Goal: Information Seeking & Learning: Understand process/instructions

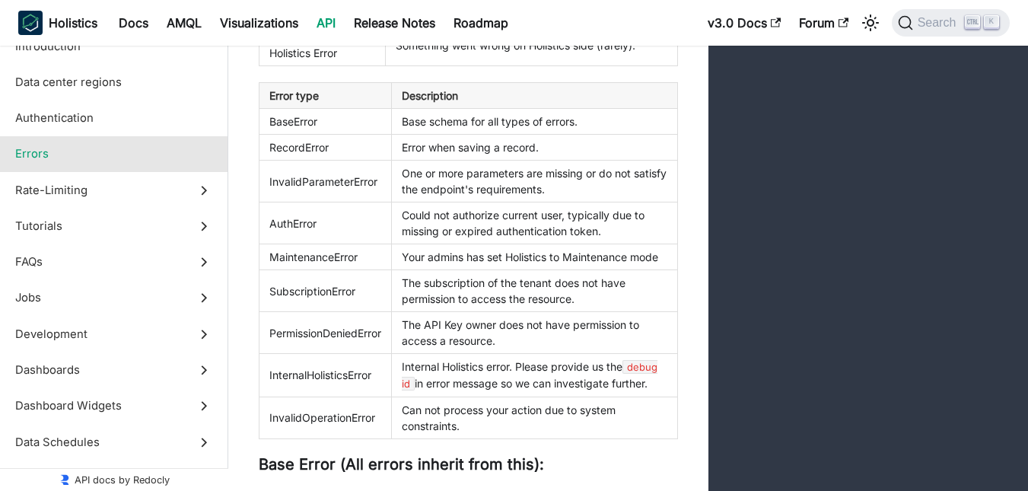
scroll to position [2358, 0]
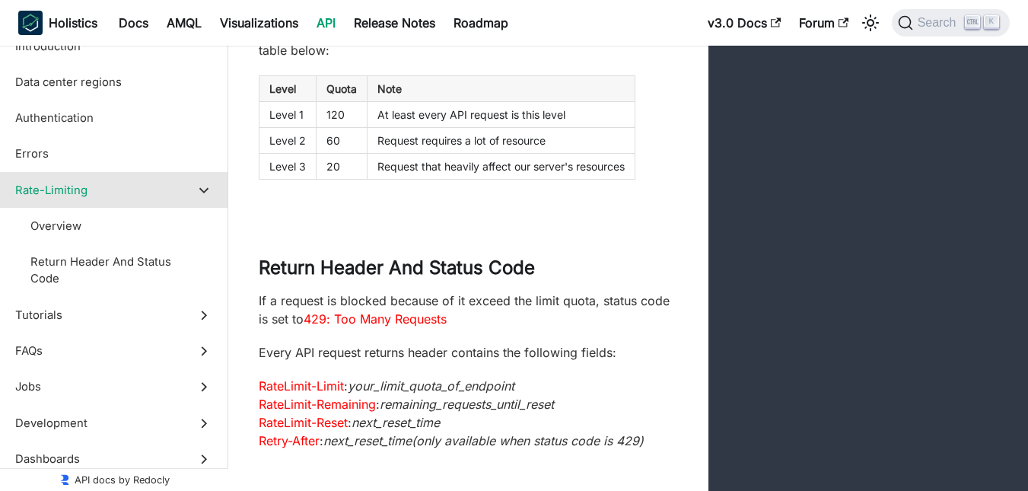
scroll to position [3499, 0]
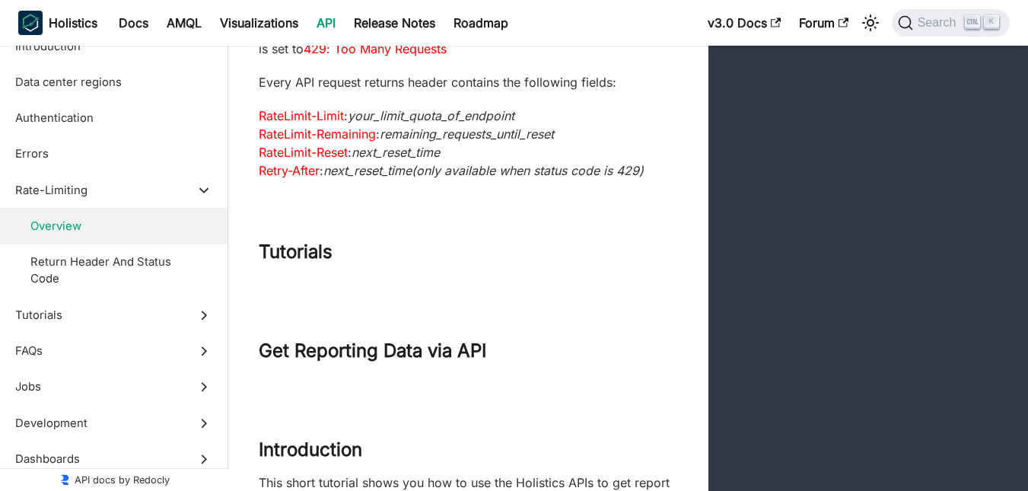
scroll to position [3727, 0]
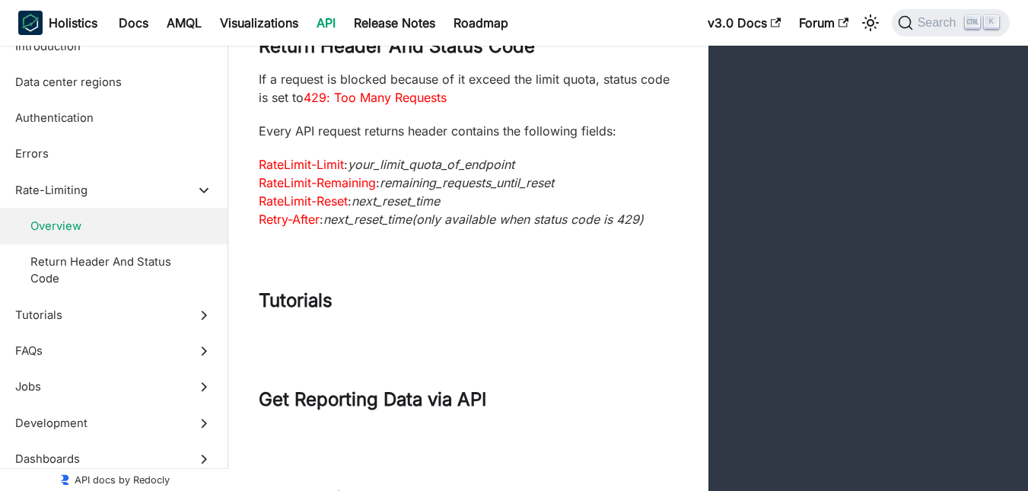
scroll to position [3651, 0]
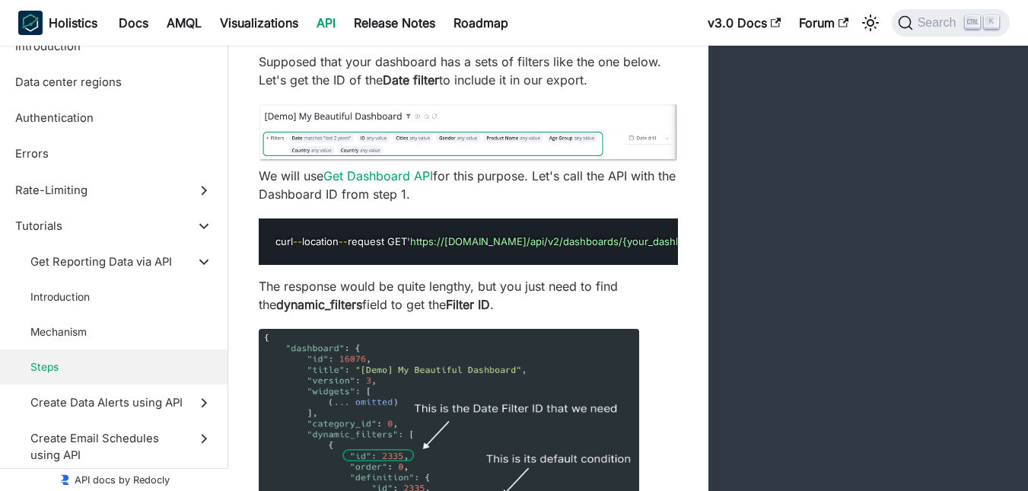
scroll to position [5477, 0]
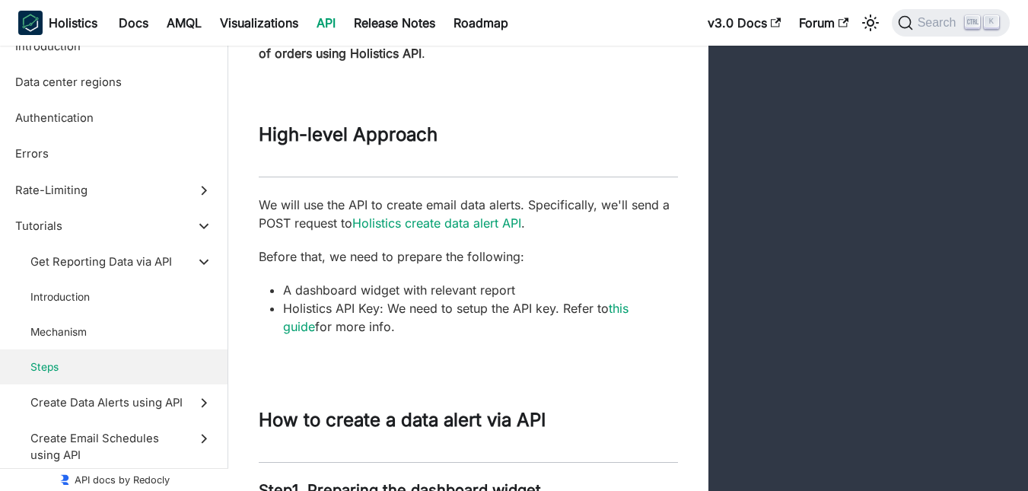
scroll to position [8748, 0]
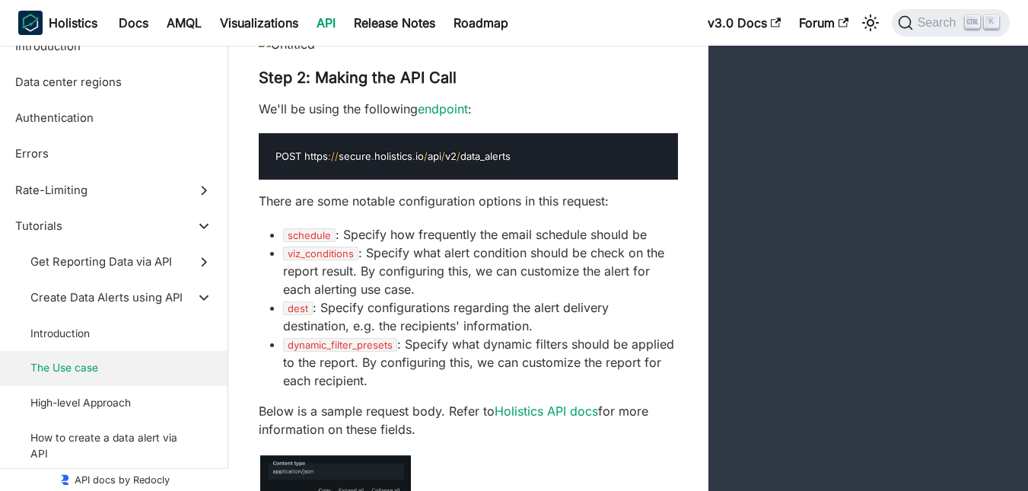
scroll to position [8976, 0]
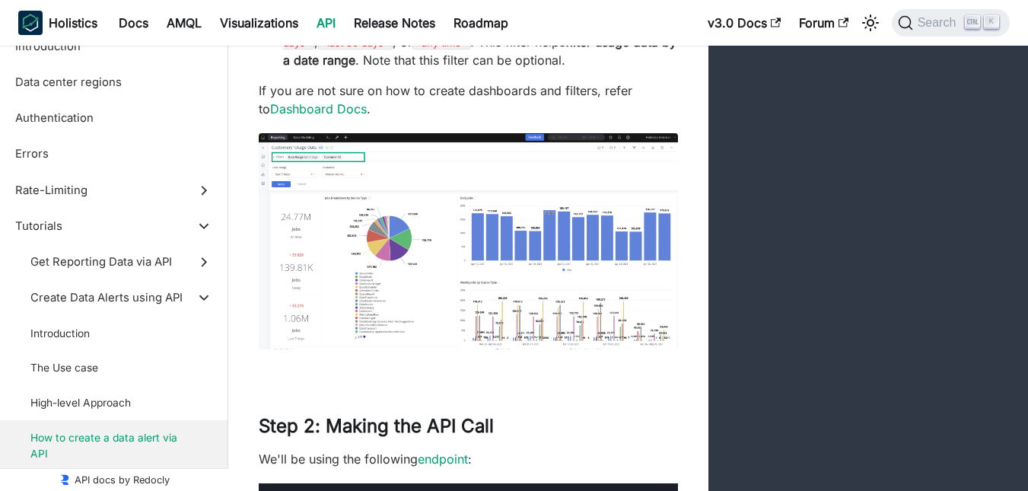
scroll to position [14377, 0]
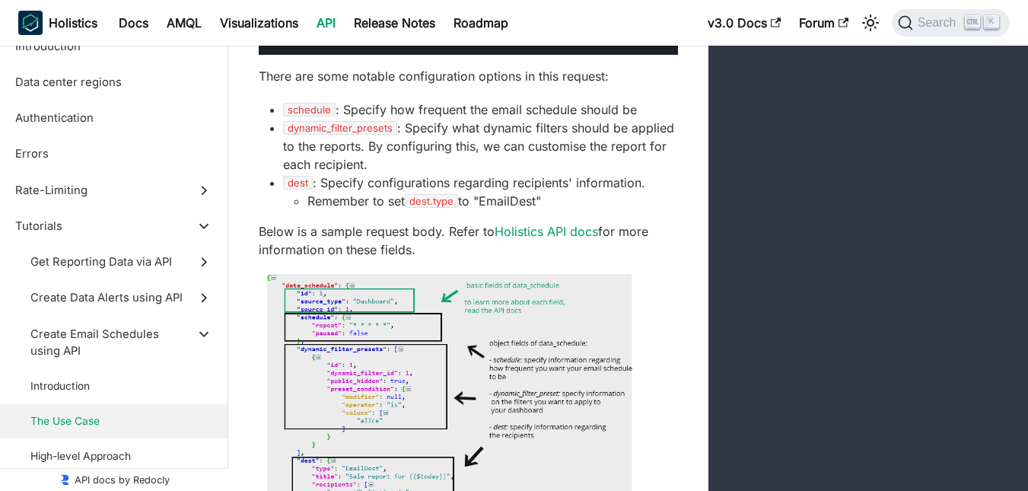
scroll to position [14681, 0]
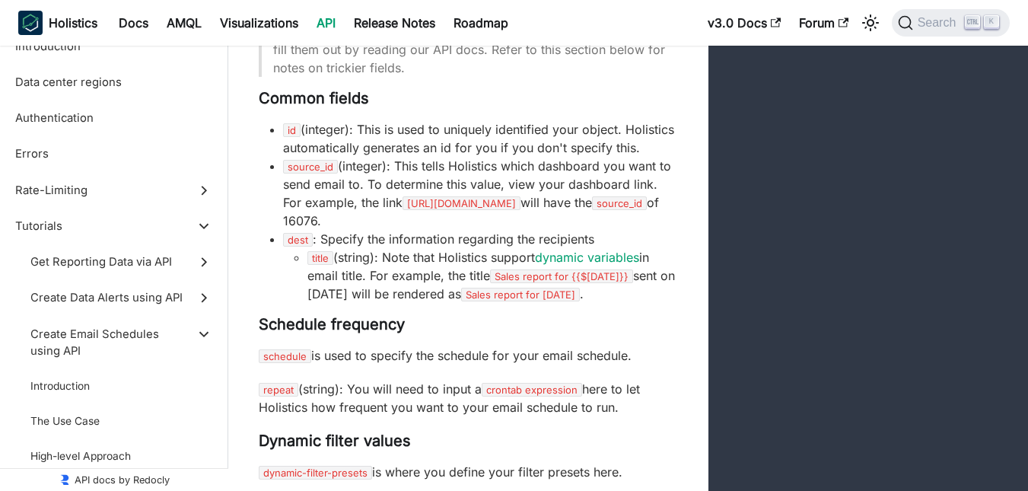
scroll to position [15594, 0]
